Goal: Find specific fact: Find contact information

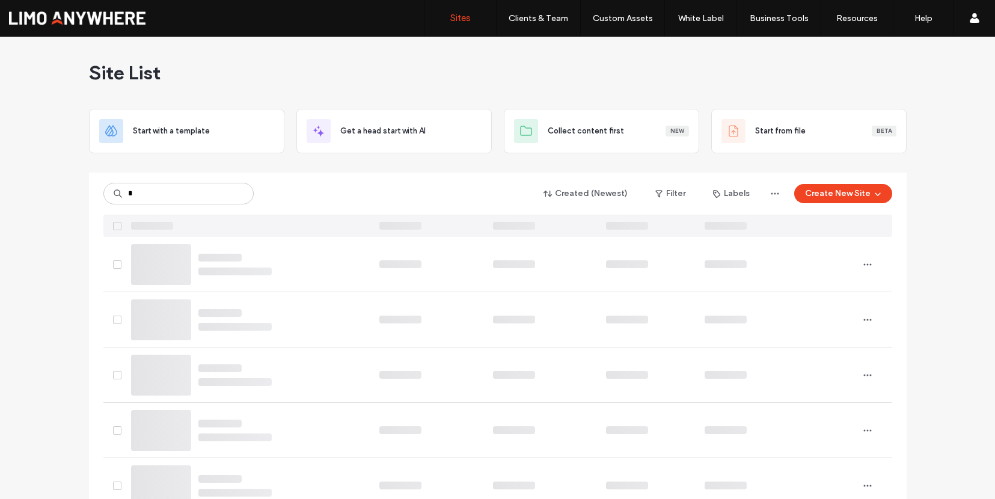
type input "*"
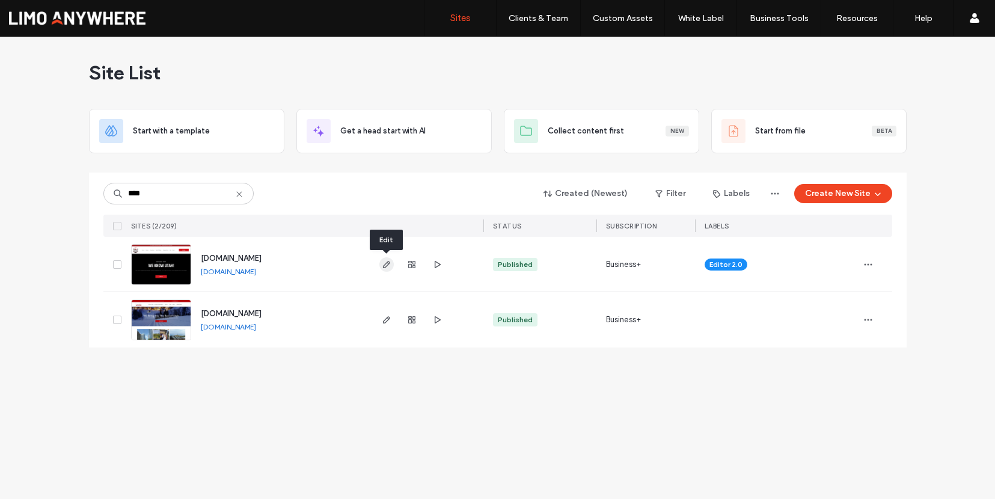
type input "****"
click at [385, 266] on use "button" at bounding box center [385, 264] width 7 height 7
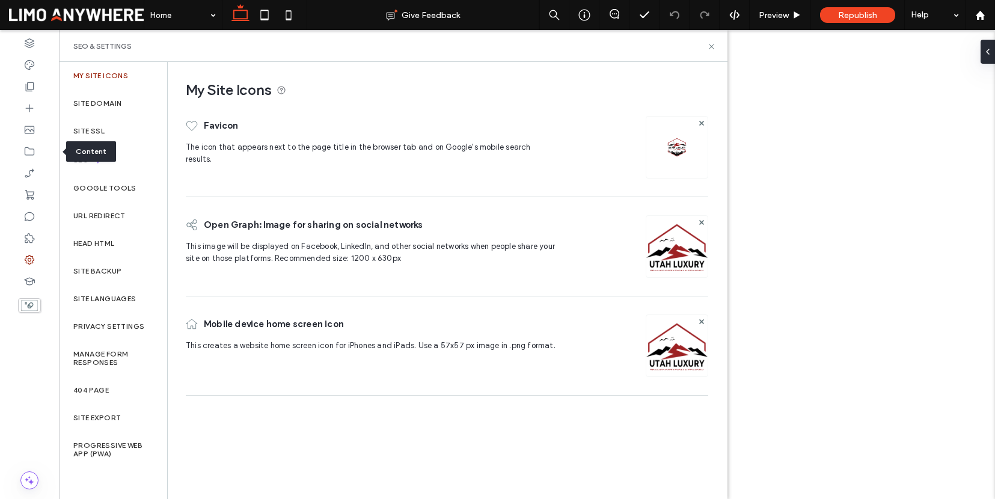
click at [34, 155] on use at bounding box center [30, 151] width 10 height 8
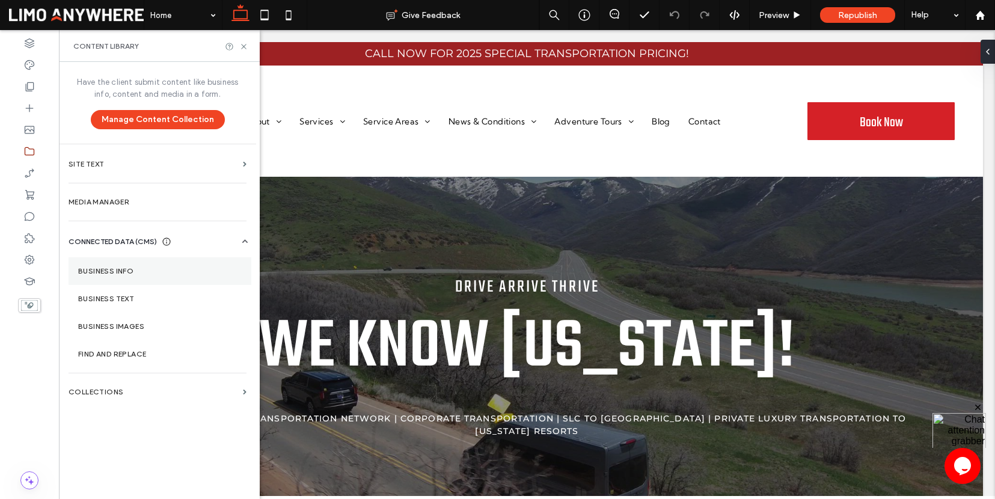
click at [119, 268] on label "Business Info" at bounding box center [160, 271] width 164 height 8
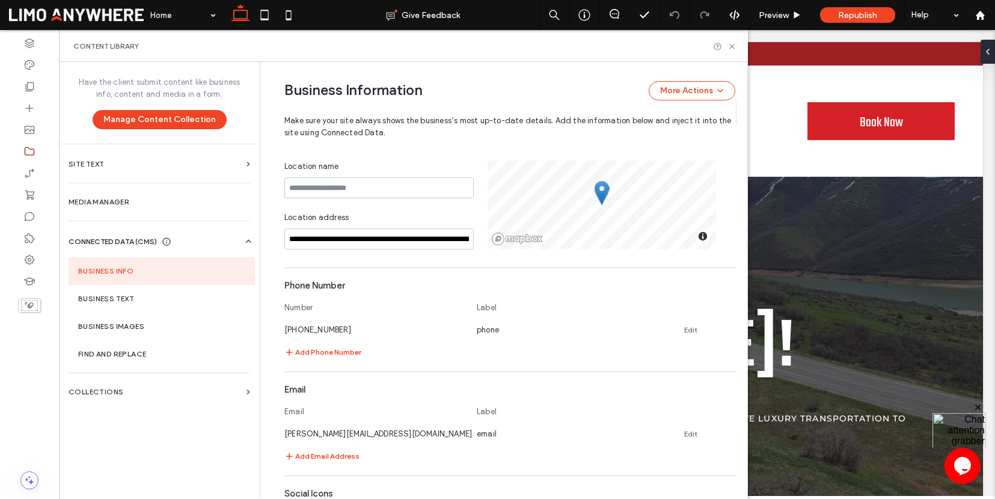
scroll to position [393, 0]
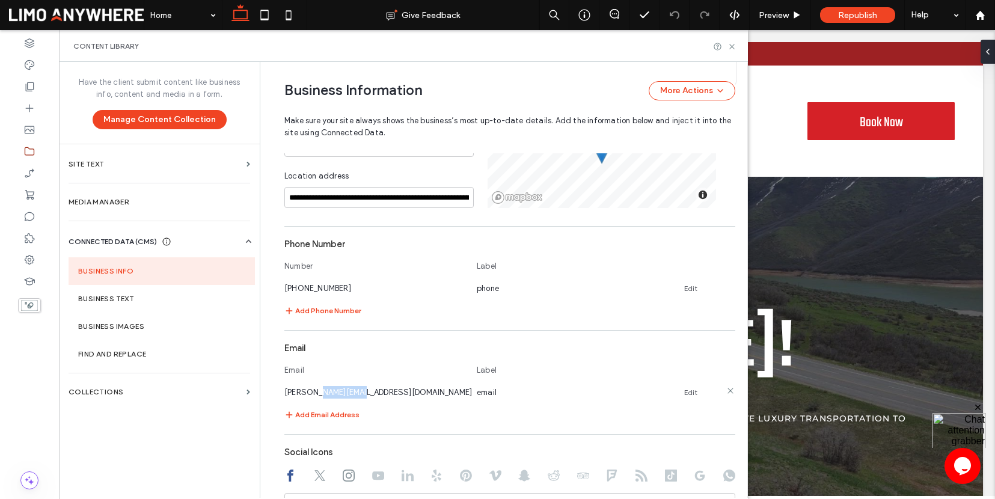
drag, startPoint x: 354, startPoint y: 393, endPoint x: 310, endPoint y: 395, distance: 43.9
click at [310, 395] on div "patrick@utahtn.com" at bounding box center [374, 392] width 180 height 13
copy span "utahtn.com"
